Goal: Navigation & Orientation: Find specific page/section

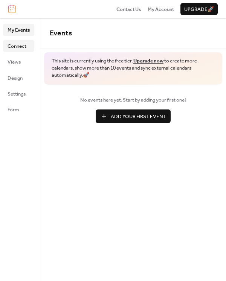
click at [20, 47] on span "Connect" at bounding box center [17, 46] width 19 height 8
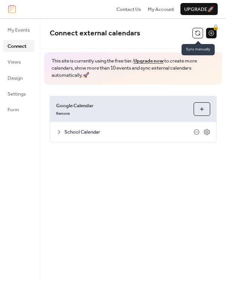
click at [196, 35] on button at bounding box center [197, 33] width 11 height 11
